Goal: Task Accomplishment & Management: Use online tool/utility

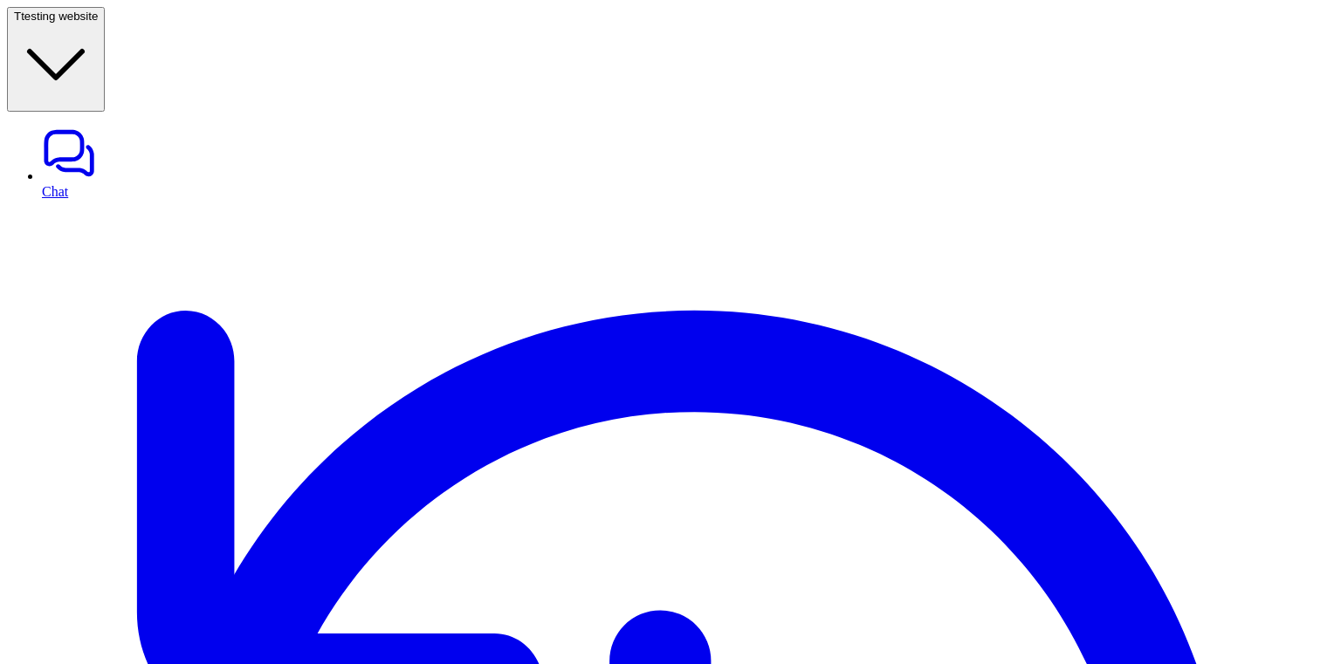
scroll to position [204, 0]
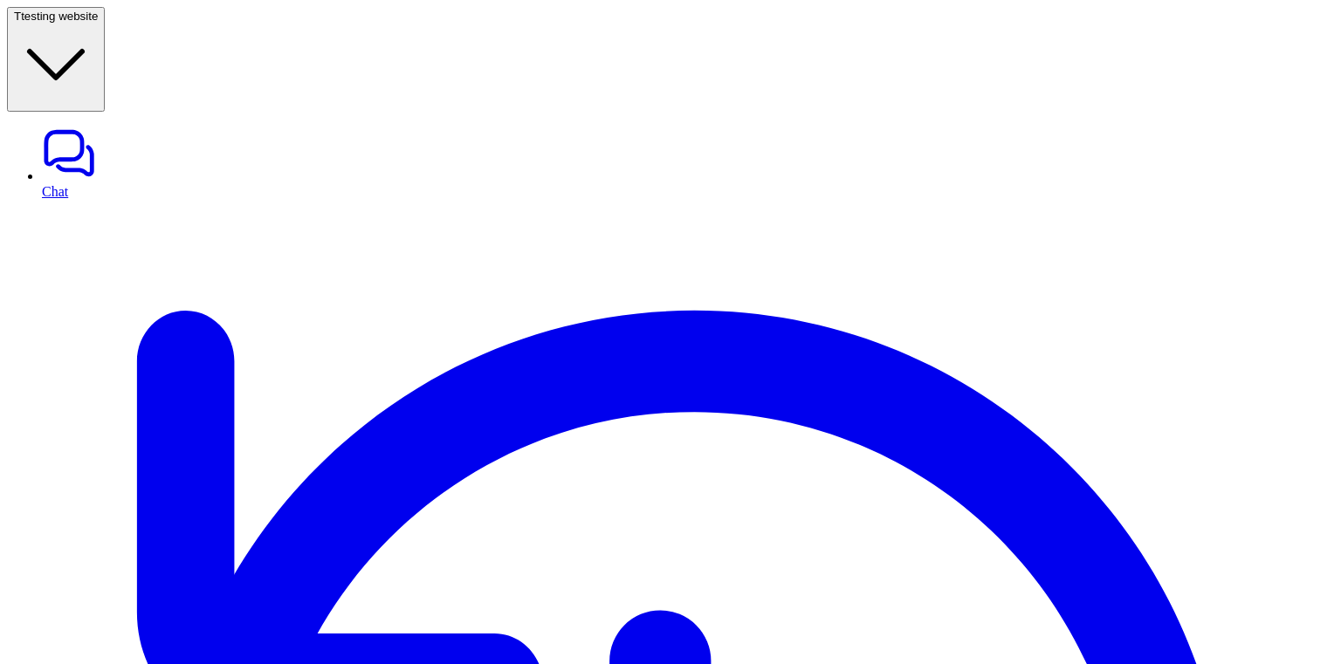
scroll to position [244, 0]
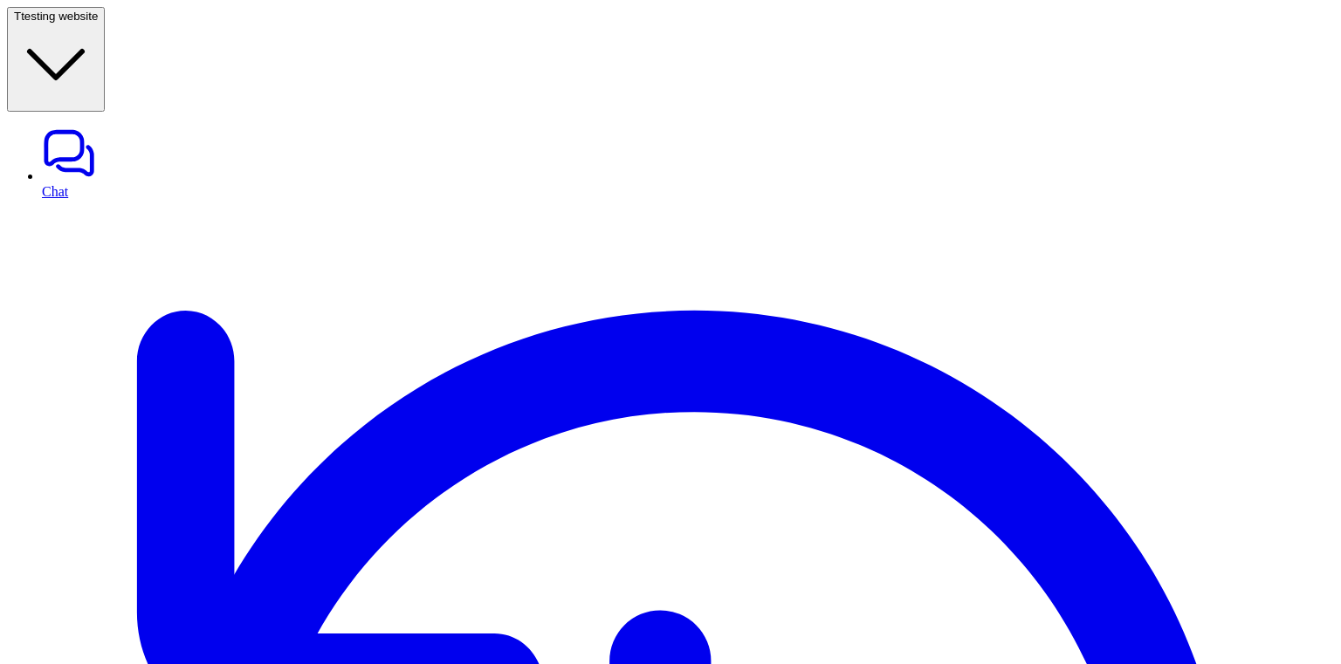
scroll to position [280, 0]
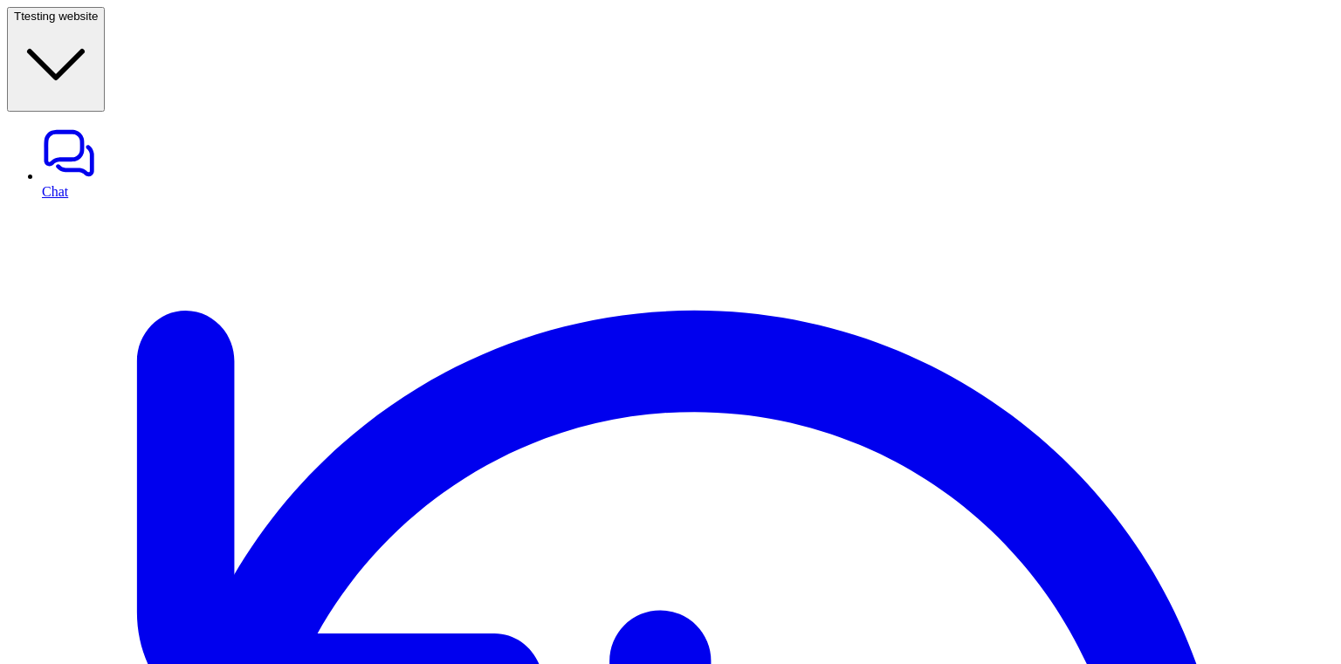
type textarea "**********"
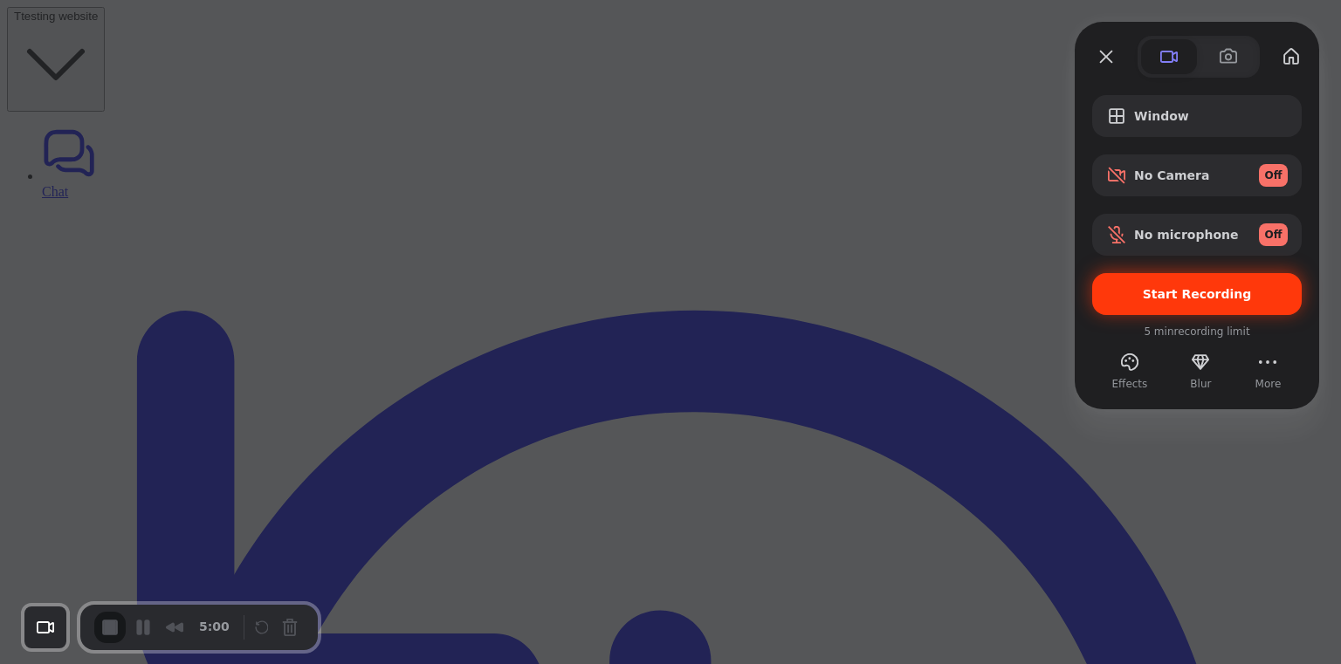
click at [1189, 301] on span "Start Recording" at bounding box center [1197, 294] width 109 height 14
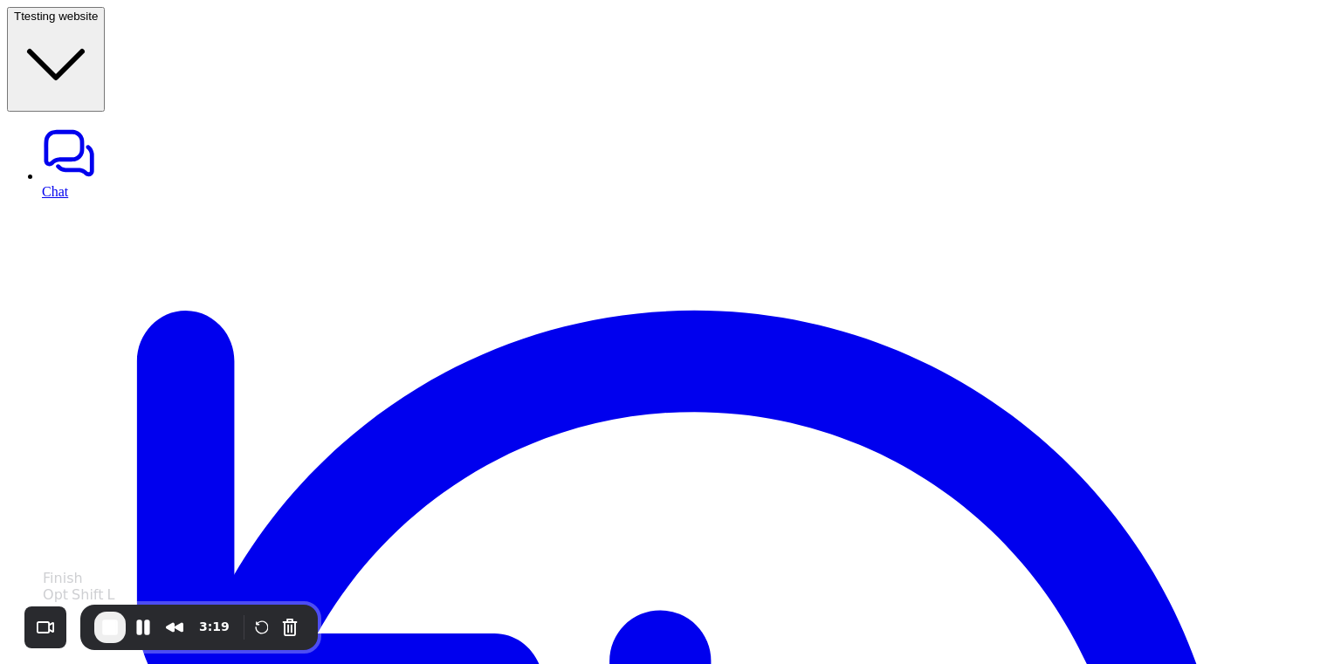
click at [112, 624] on span "End Recording" at bounding box center [110, 627] width 21 height 21
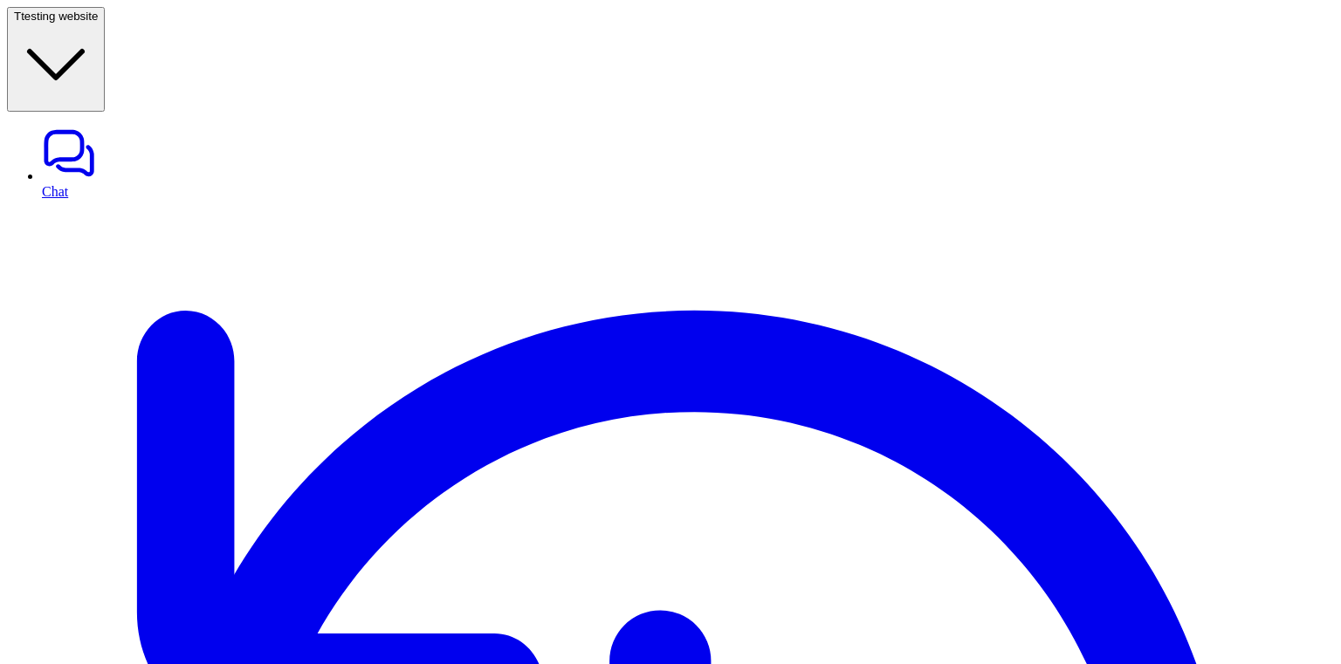
scroll to position [180, 0]
